Goal: Check status: Check status

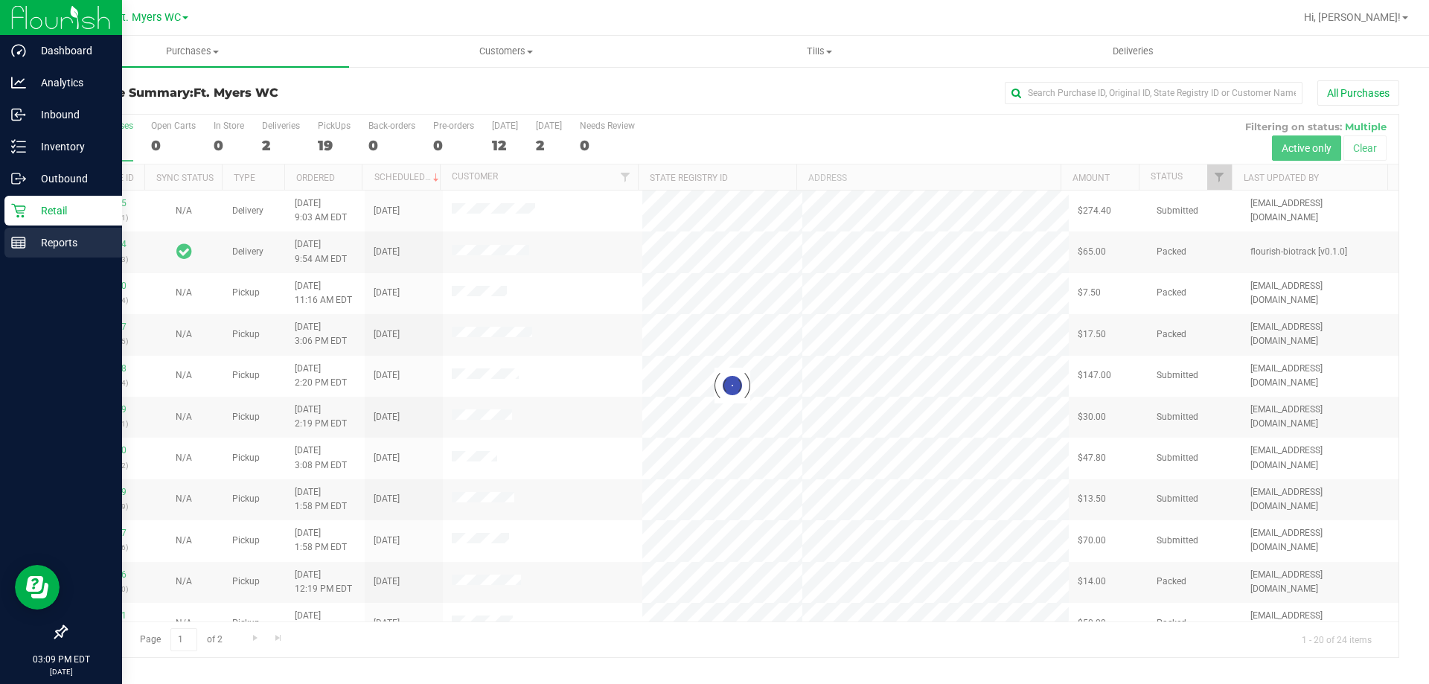
click at [74, 243] on p "Reports" at bounding box center [70, 243] width 89 height 18
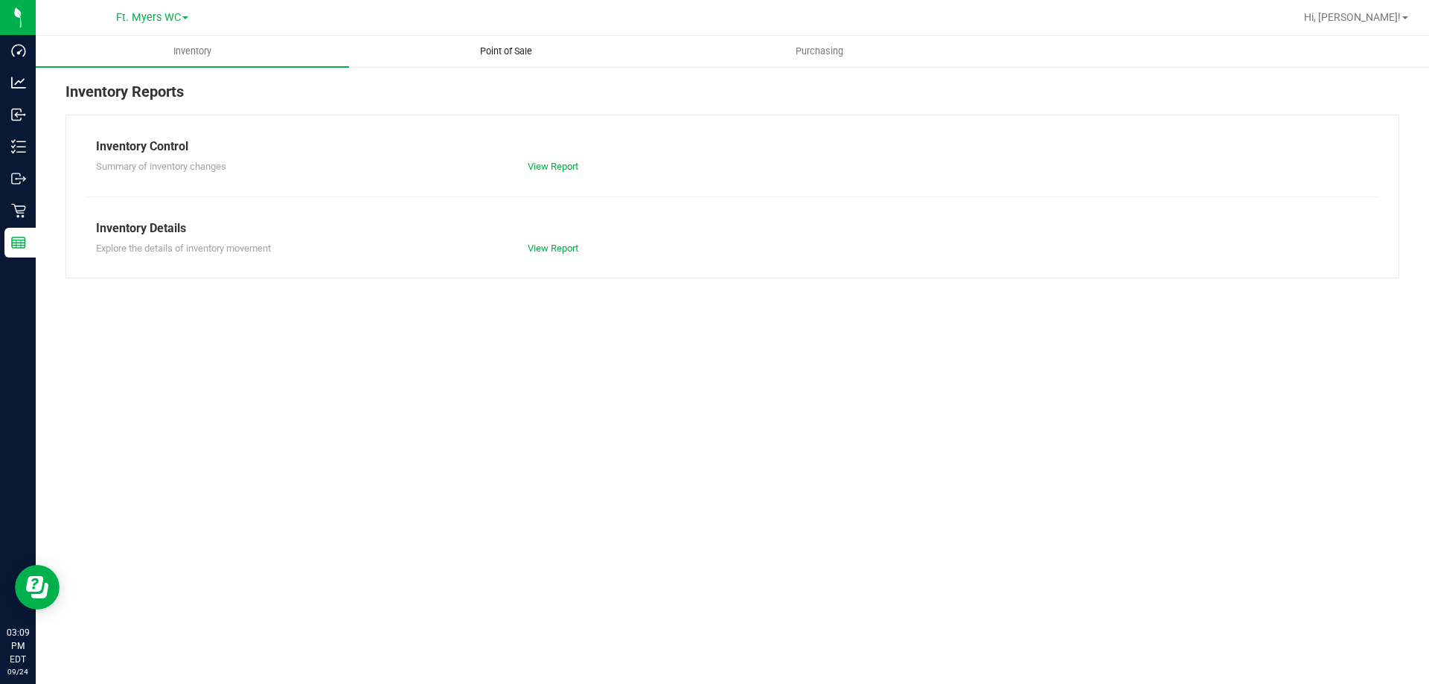
click at [550, 53] on span "Point of Sale" at bounding box center [506, 51] width 92 height 13
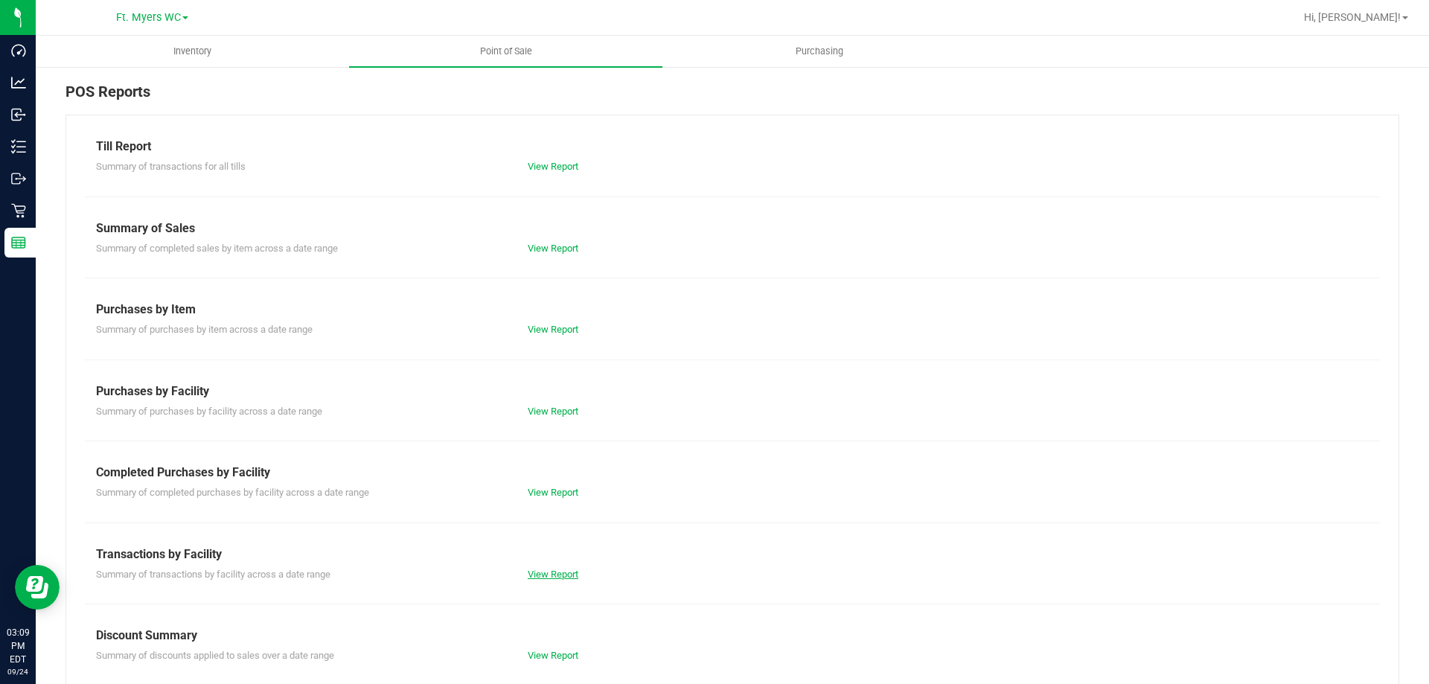
click at [546, 572] on link "View Report" at bounding box center [553, 574] width 51 height 11
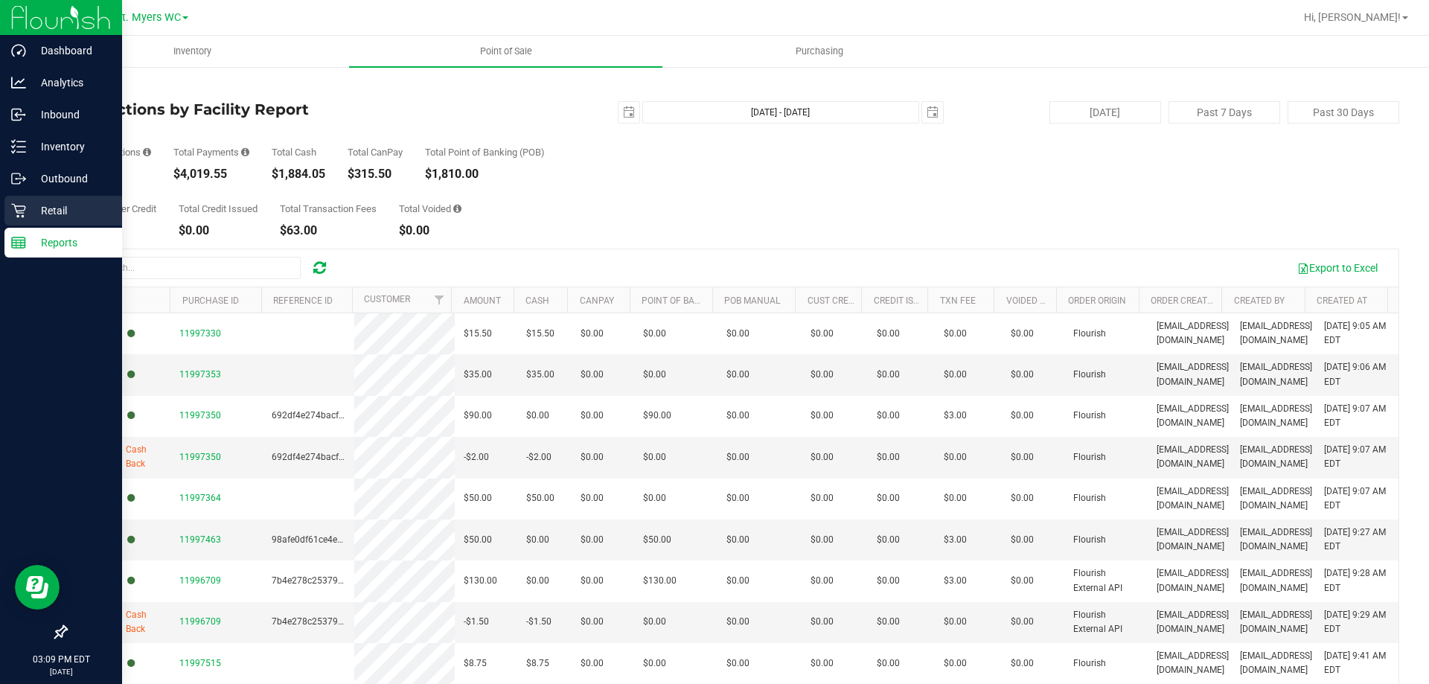
click at [45, 207] on p "Retail" at bounding box center [70, 211] width 89 height 18
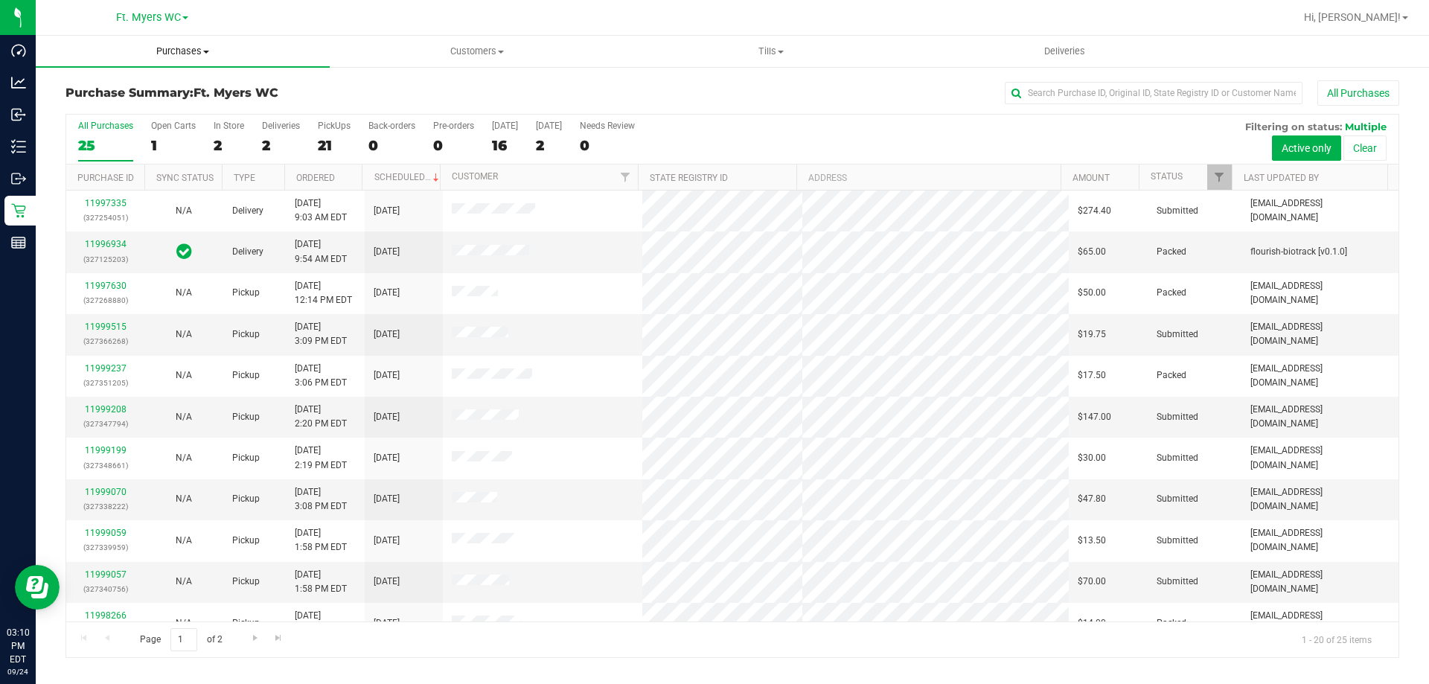
click at [307, 54] on span "Purchases" at bounding box center [183, 51] width 294 height 13
click at [304, 110] on li "Fulfillment" at bounding box center [183, 108] width 294 height 18
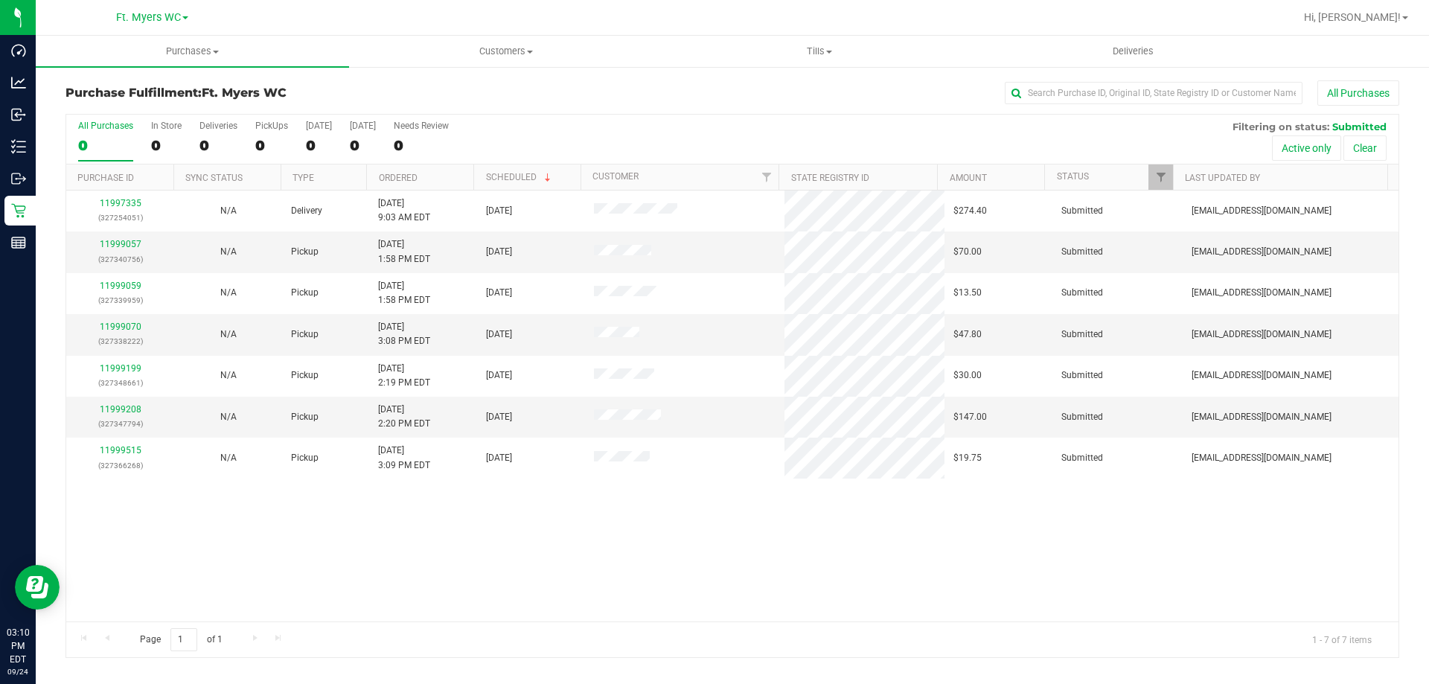
click at [432, 177] on th "Ordered" at bounding box center [419, 177] width 107 height 26
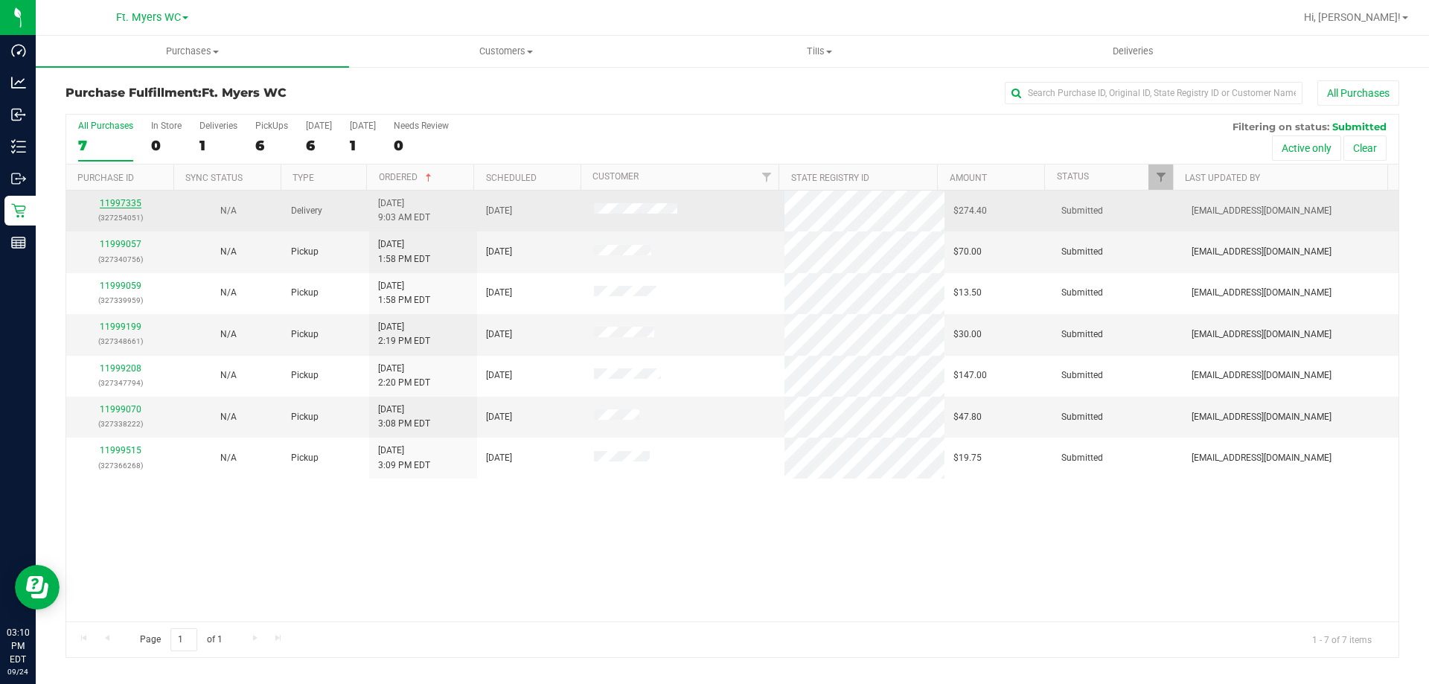
drag, startPoint x: 106, startPoint y: 199, endPoint x: 115, endPoint y: 244, distance: 45.5
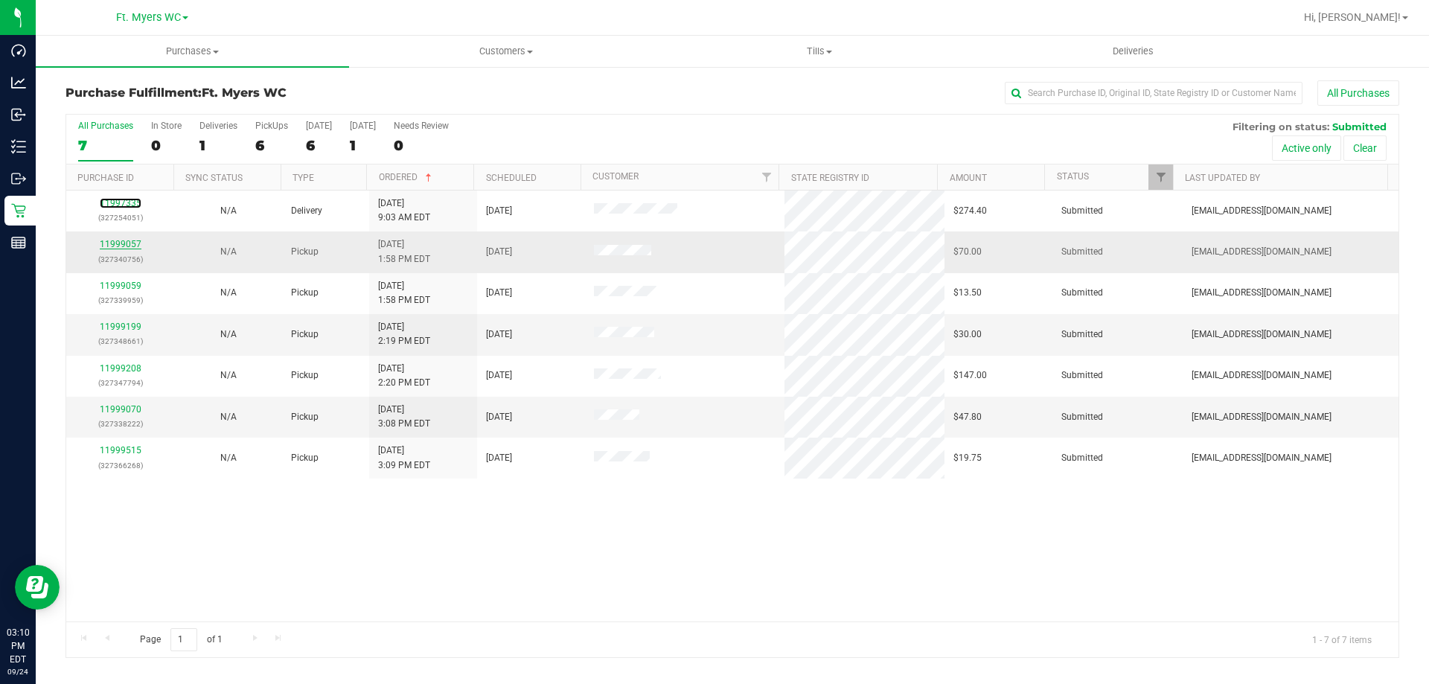
click at [106, 199] on link "11997335" at bounding box center [121, 203] width 42 height 10
click at [119, 247] on link "11999057" at bounding box center [121, 244] width 42 height 10
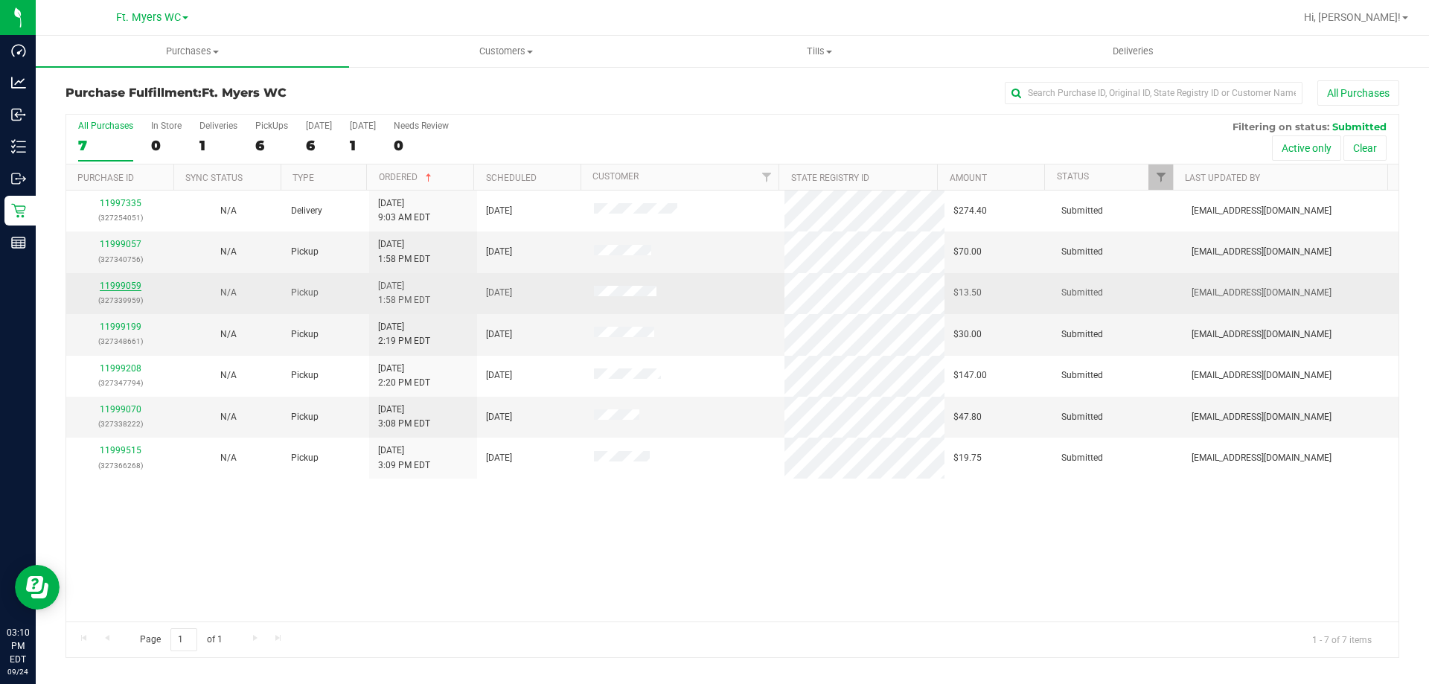
click at [121, 287] on link "11999059" at bounding box center [121, 286] width 42 height 10
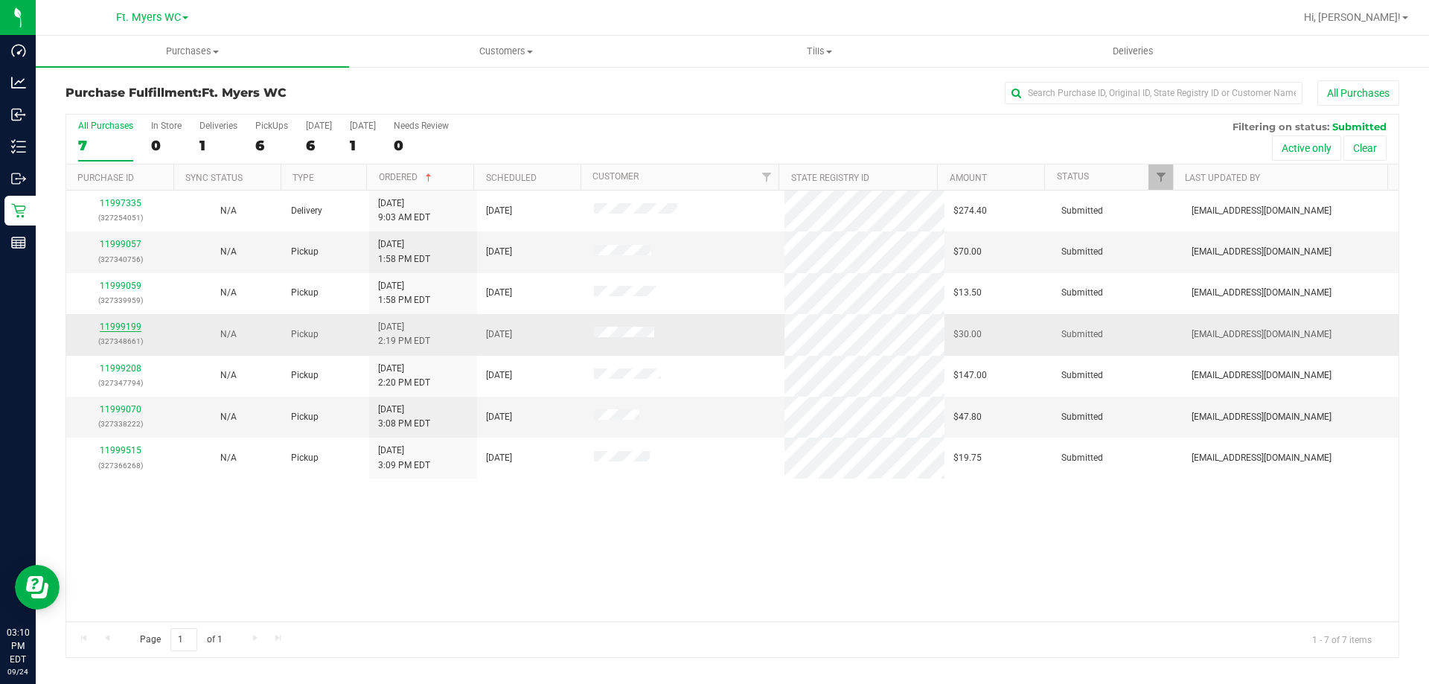
click at [121, 324] on link "11999199" at bounding box center [121, 327] width 42 height 10
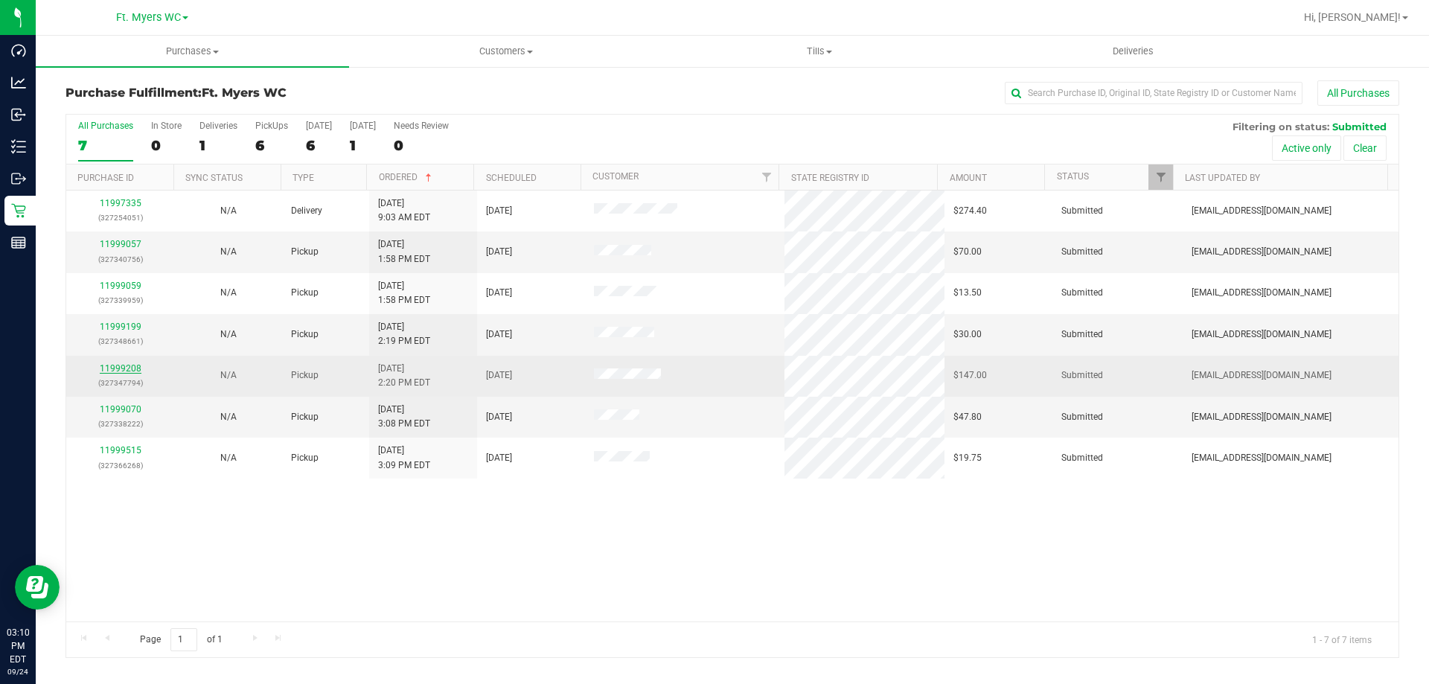
click at [124, 365] on link "11999208" at bounding box center [121, 368] width 42 height 10
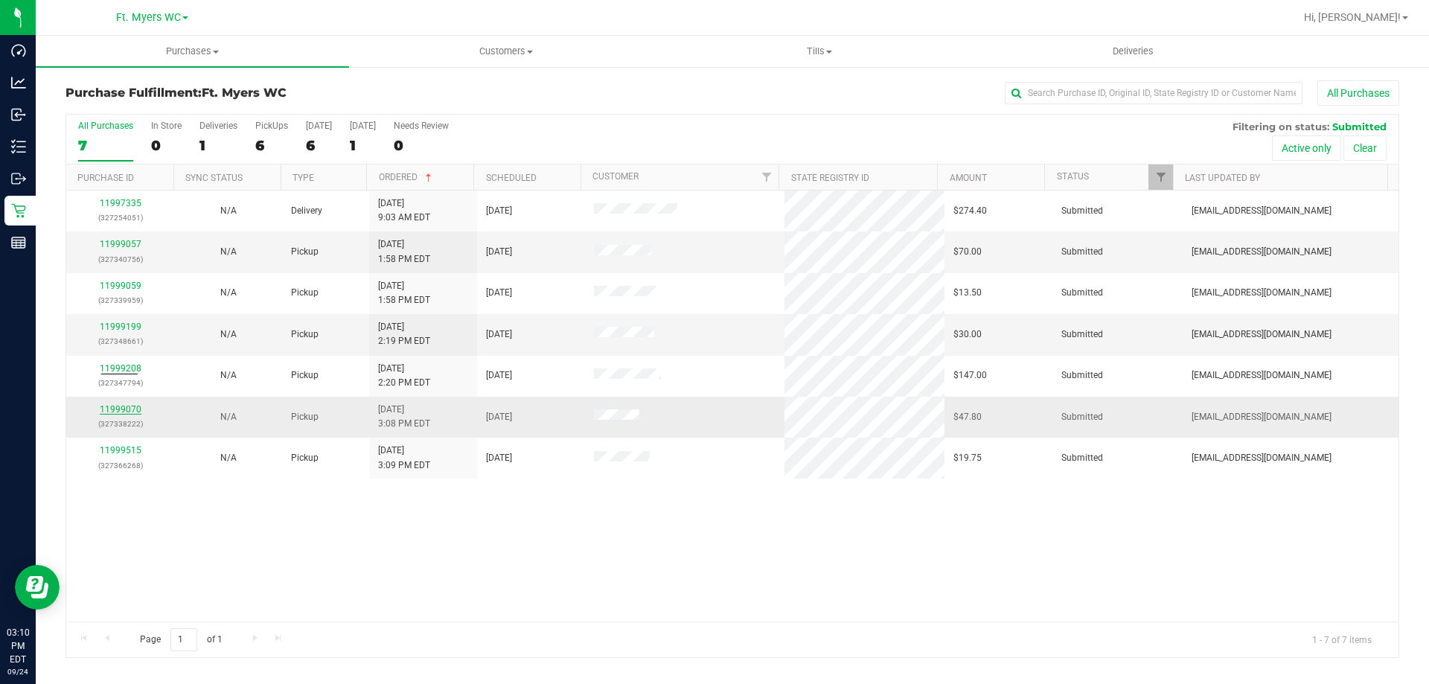
click at [117, 409] on link "11999070" at bounding box center [121, 409] width 42 height 10
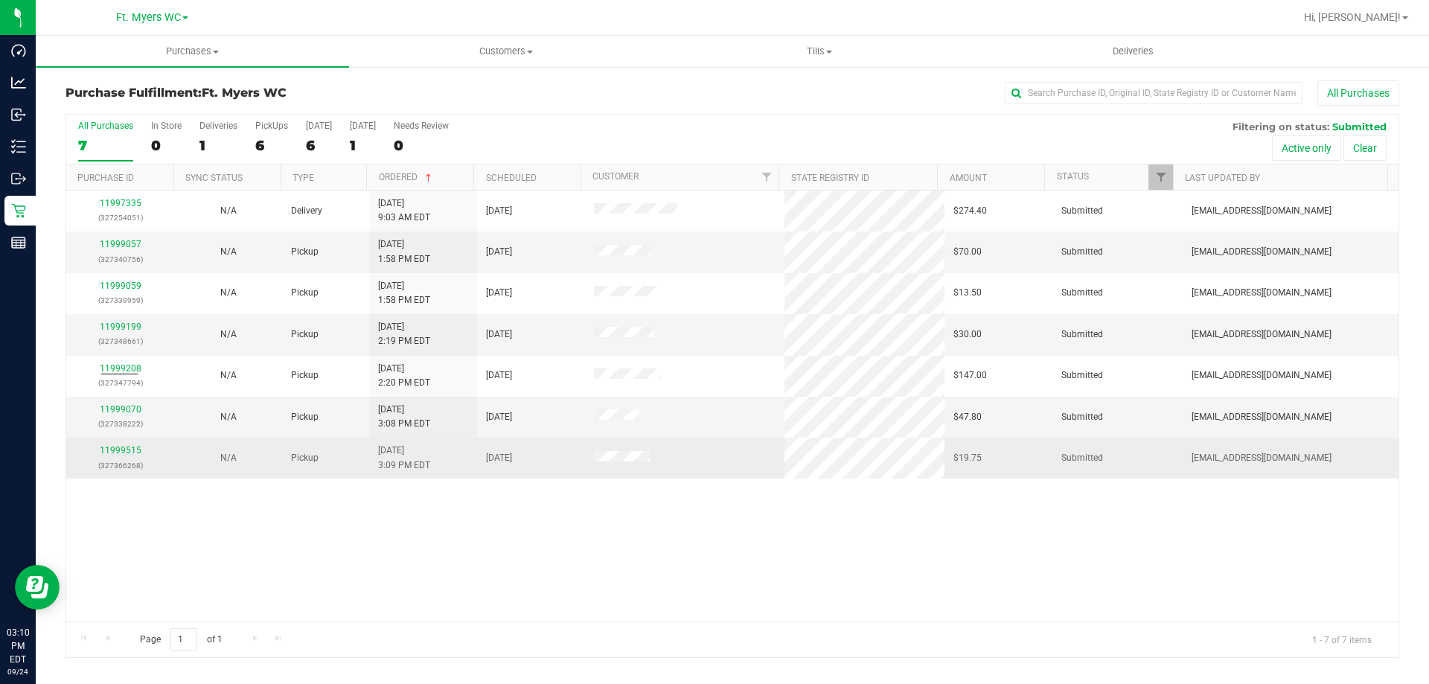
click at [117, 442] on td "11999515 (327366268)" at bounding box center [120, 458] width 108 height 40
click at [114, 450] on link "11999515" at bounding box center [121, 450] width 42 height 10
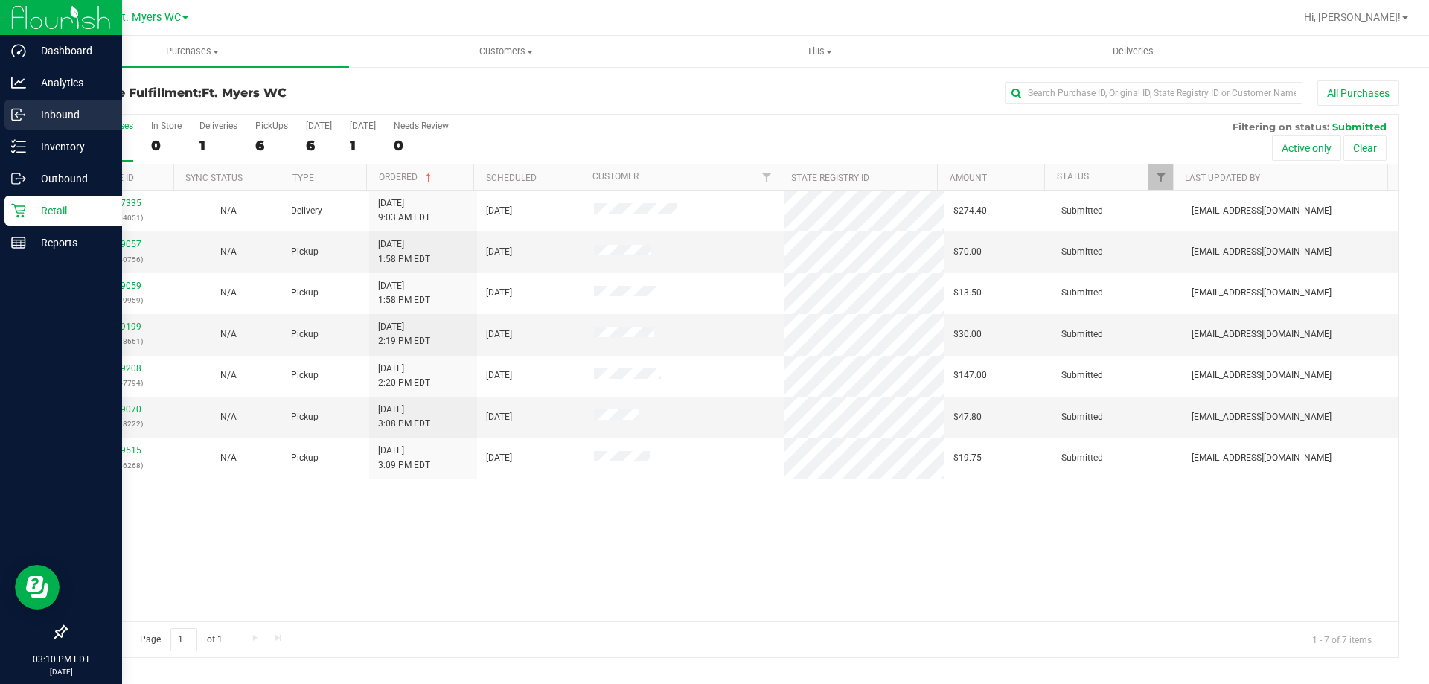
click at [80, 124] on div "Inbound" at bounding box center [63, 115] width 118 height 30
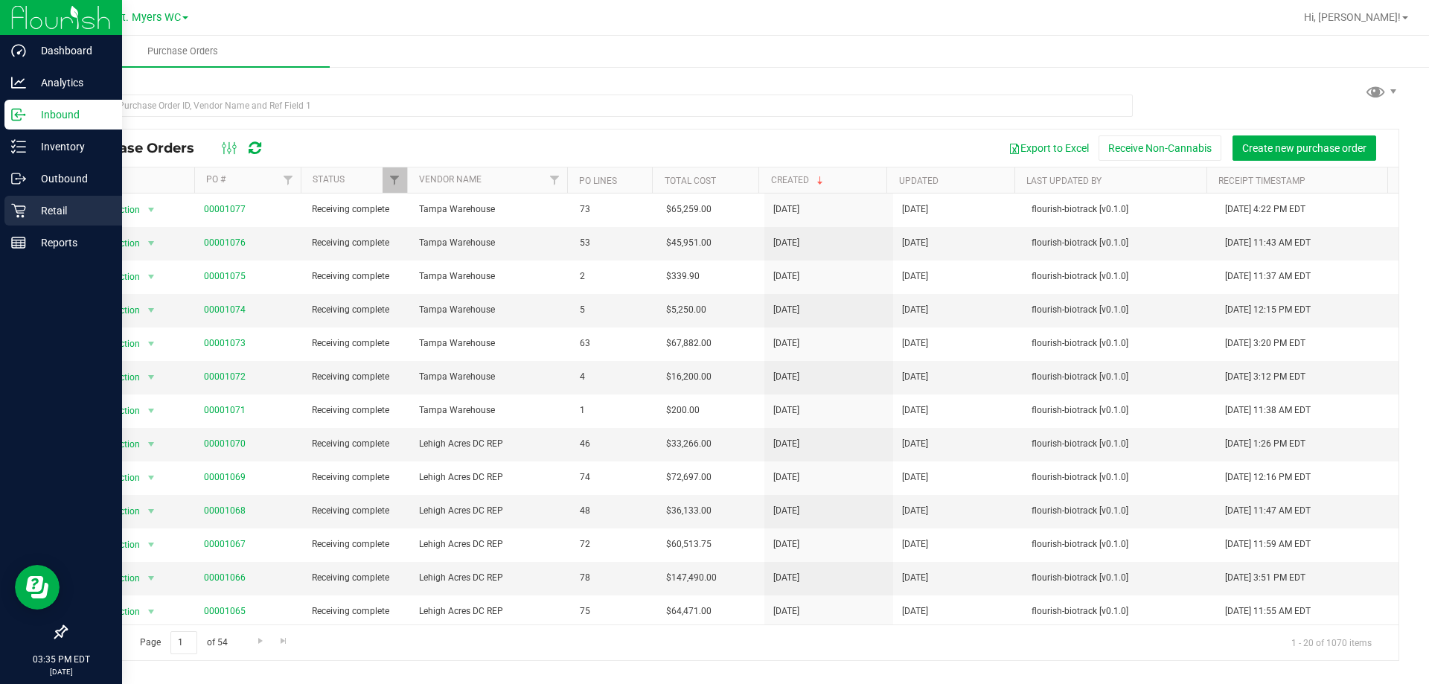
click at [67, 214] on p "Retail" at bounding box center [70, 211] width 89 height 18
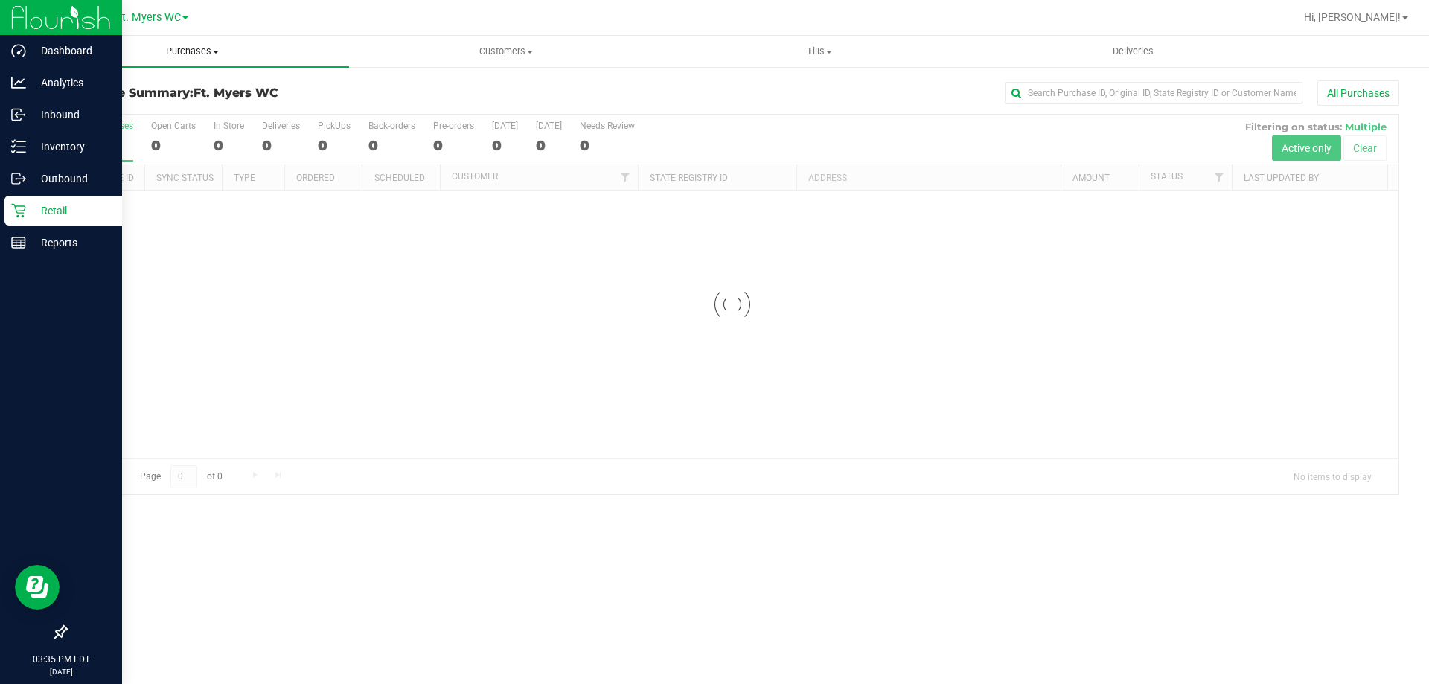
click at [182, 54] on span "Purchases" at bounding box center [192, 51] width 313 height 13
click at [140, 109] on li "Fulfillment" at bounding box center [192, 108] width 313 height 18
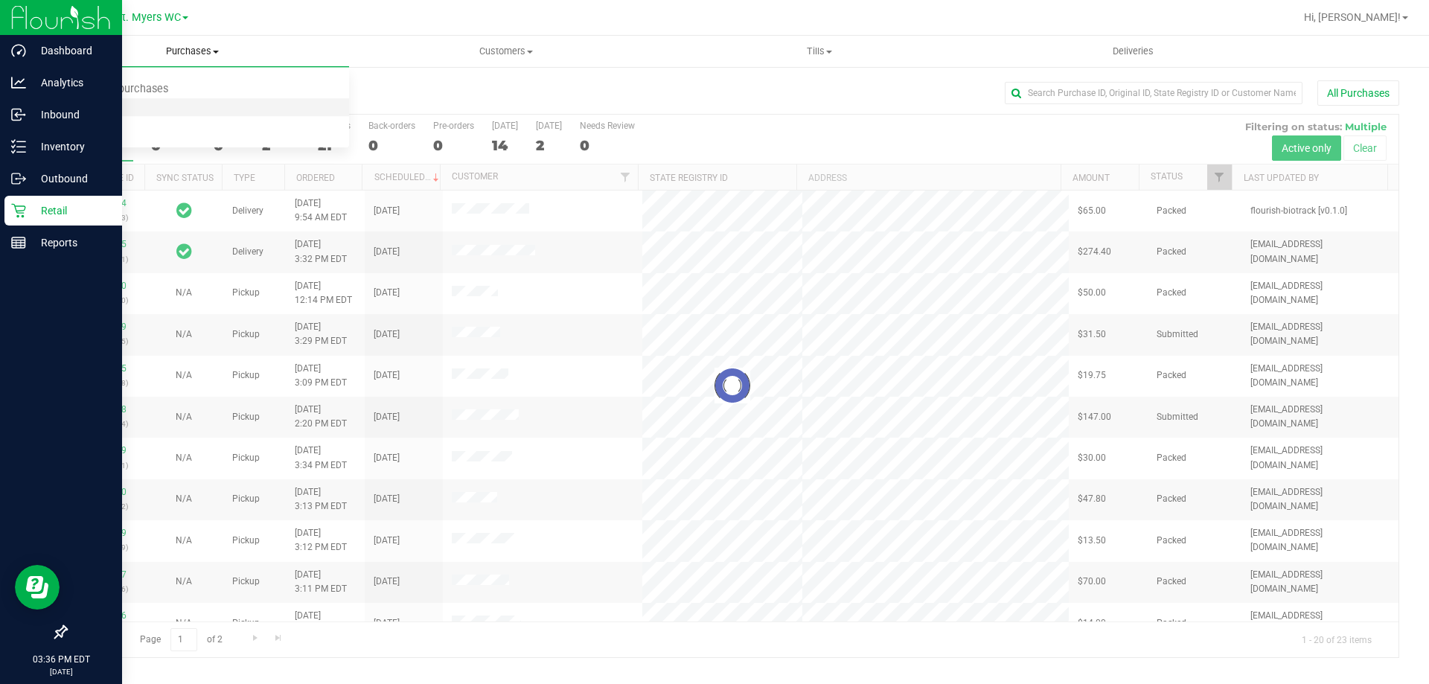
click at [140, 109] on li "Fulfillment" at bounding box center [192, 108] width 313 height 18
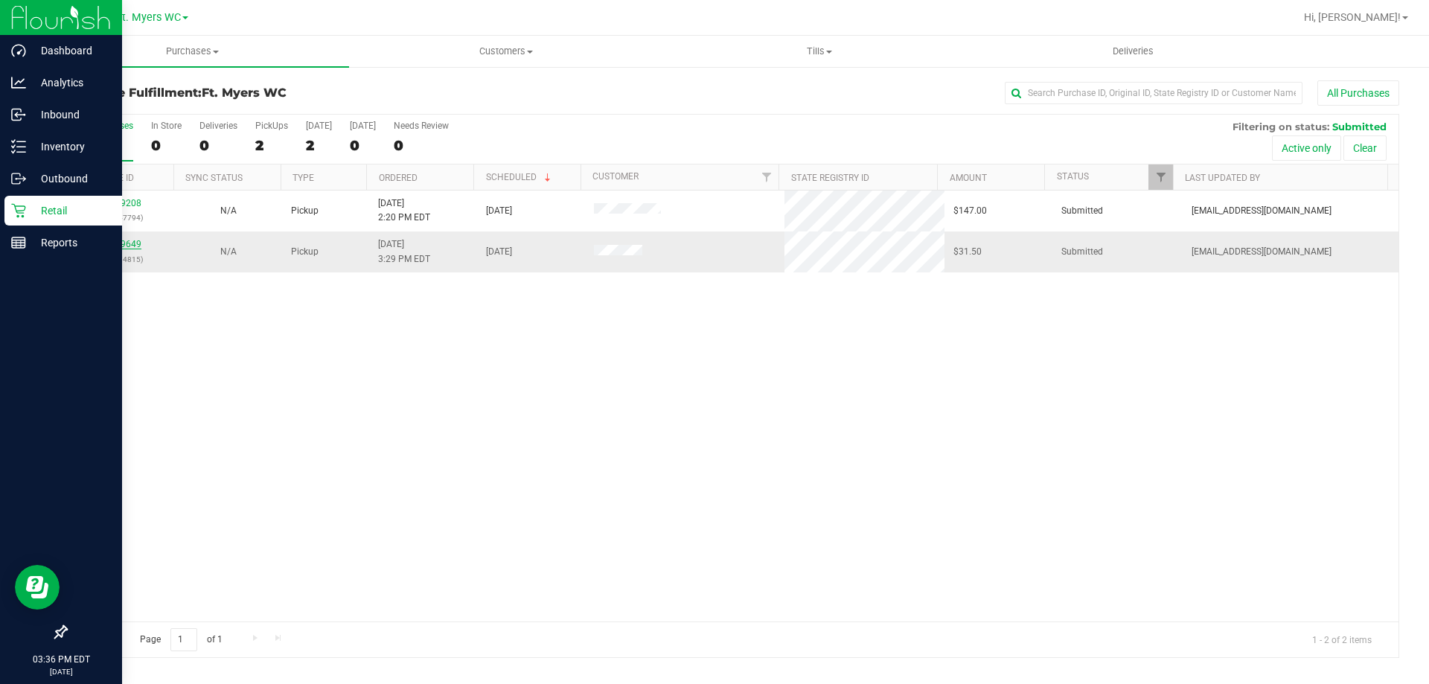
click at [119, 248] on link "11999649" at bounding box center [121, 244] width 42 height 10
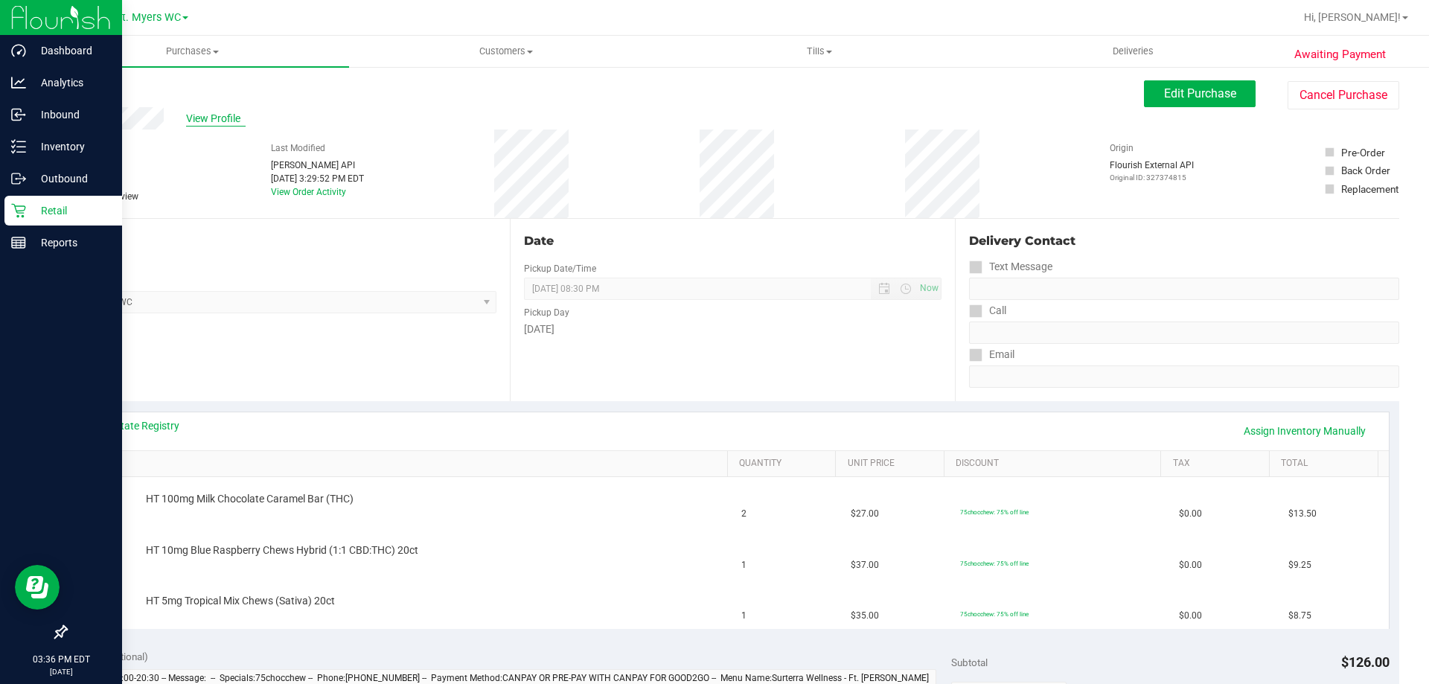
click at [224, 115] on span "View Profile" at bounding box center [216, 119] width 60 height 16
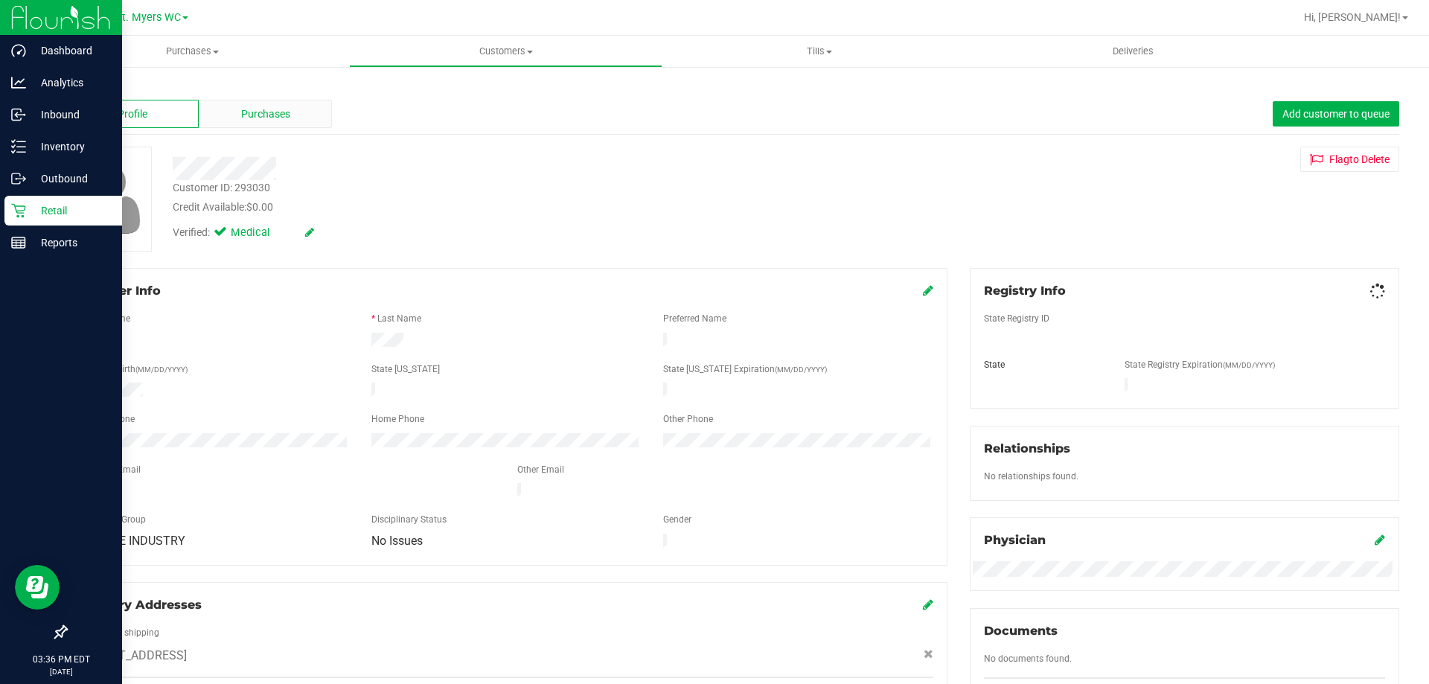
click at [201, 115] on div "Purchases" at bounding box center [265, 114] width 133 height 28
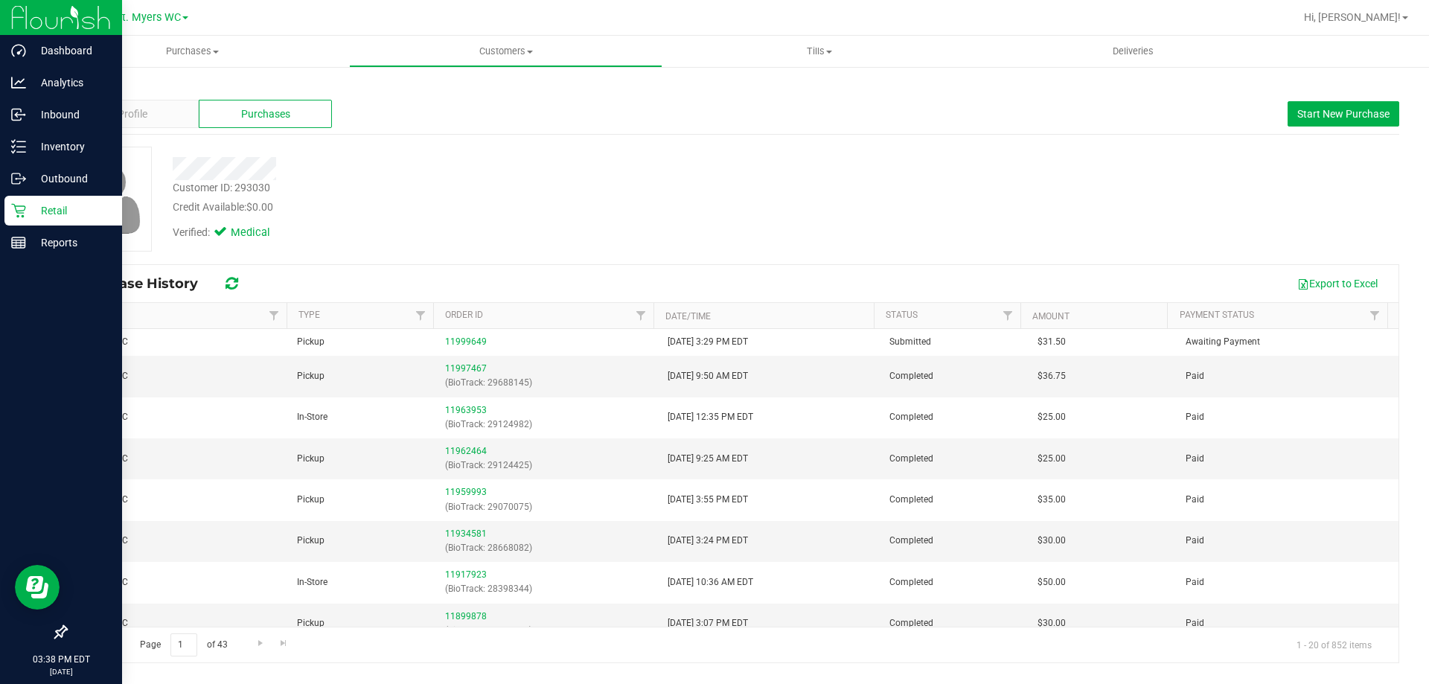
click at [56, 220] on div "Retail" at bounding box center [63, 211] width 118 height 30
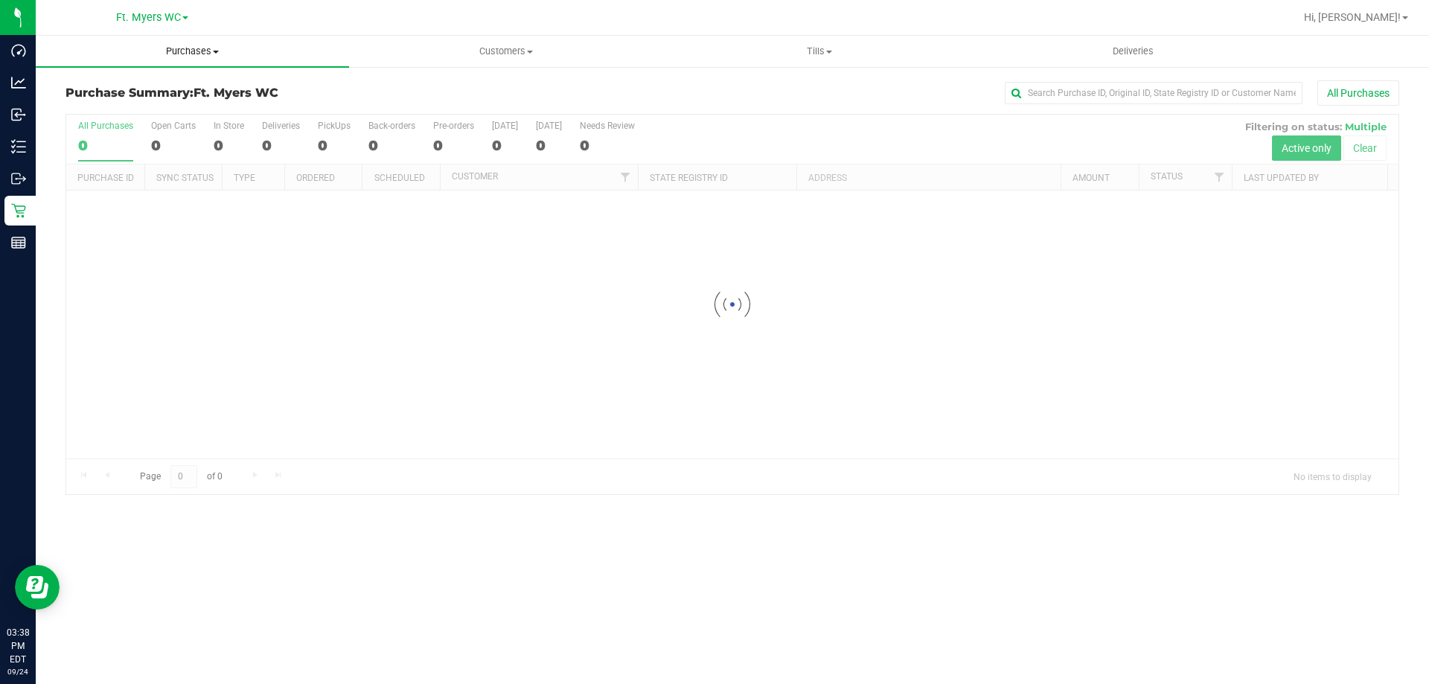
click at [161, 57] on span "Purchases" at bounding box center [192, 51] width 313 height 13
click at [165, 106] on li "Fulfillment" at bounding box center [192, 108] width 313 height 18
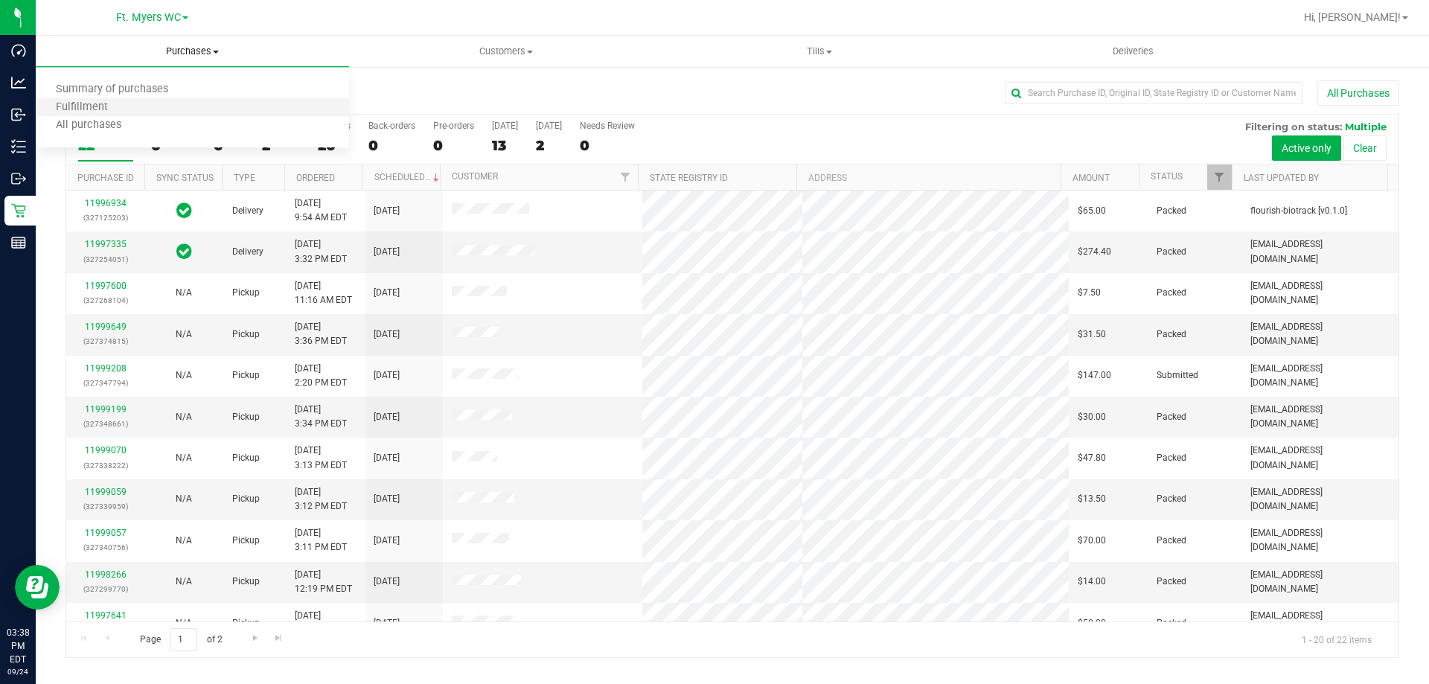
click at [170, 106] on li "Fulfillment" at bounding box center [192, 108] width 313 height 18
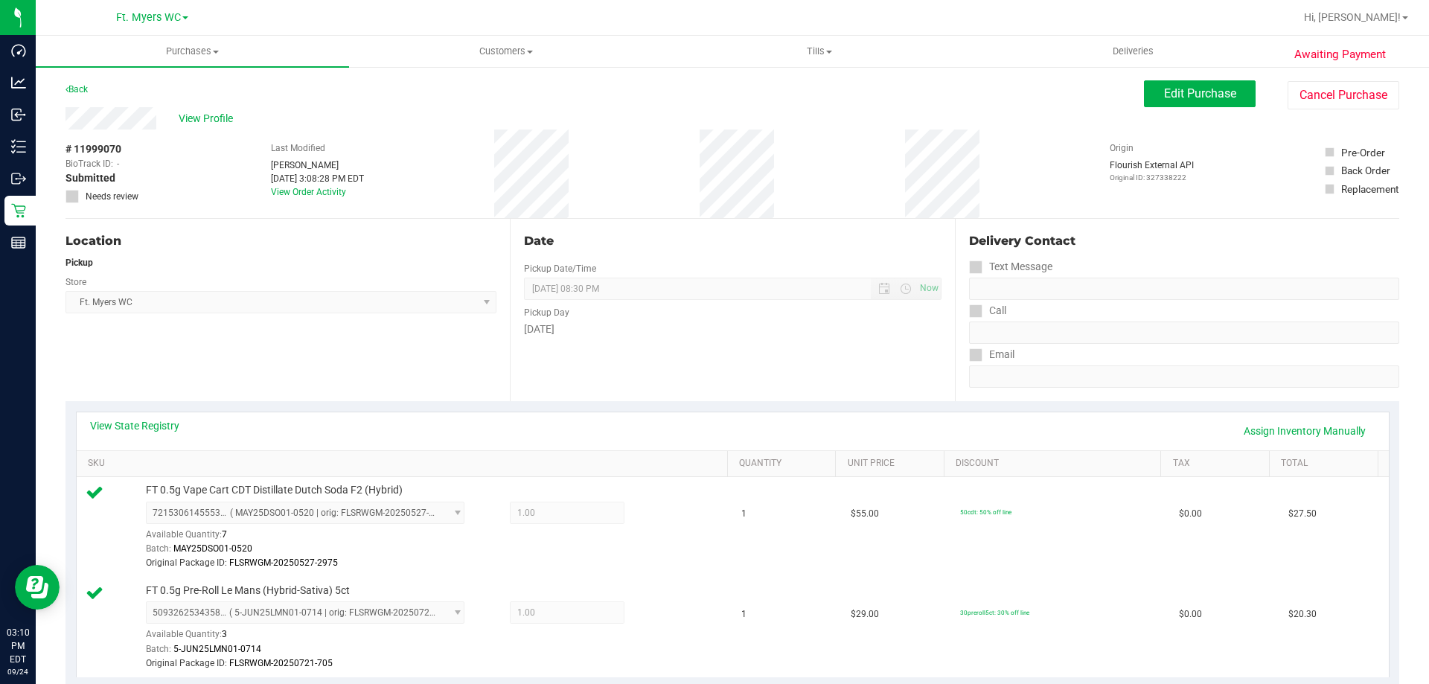
scroll to position [149, 0]
